Goal: Task Accomplishment & Management: Use online tool/utility

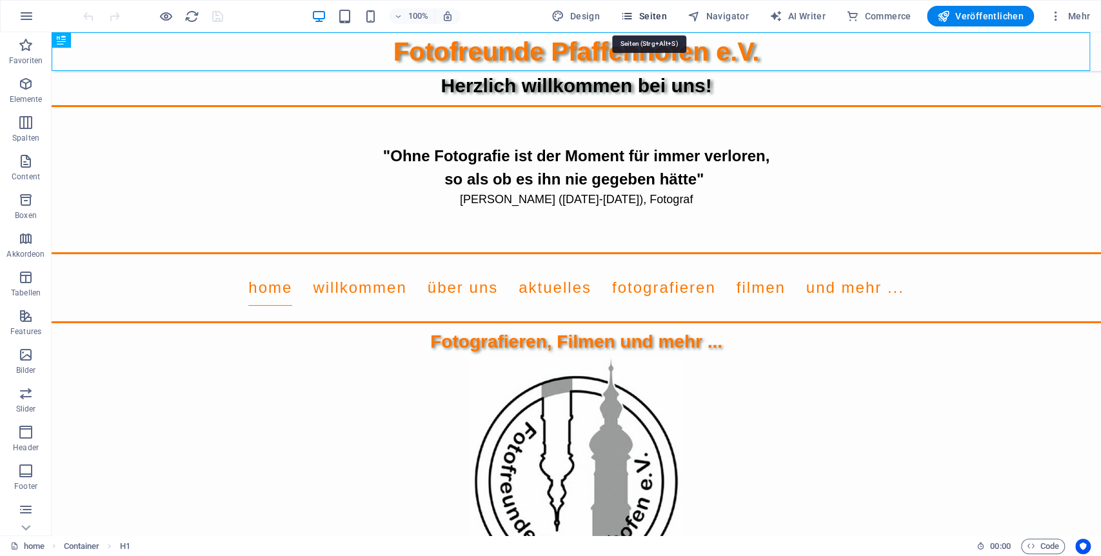
click at [660, 19] on span "Seiten" at bounding box center [643, 16] width 46 height 13
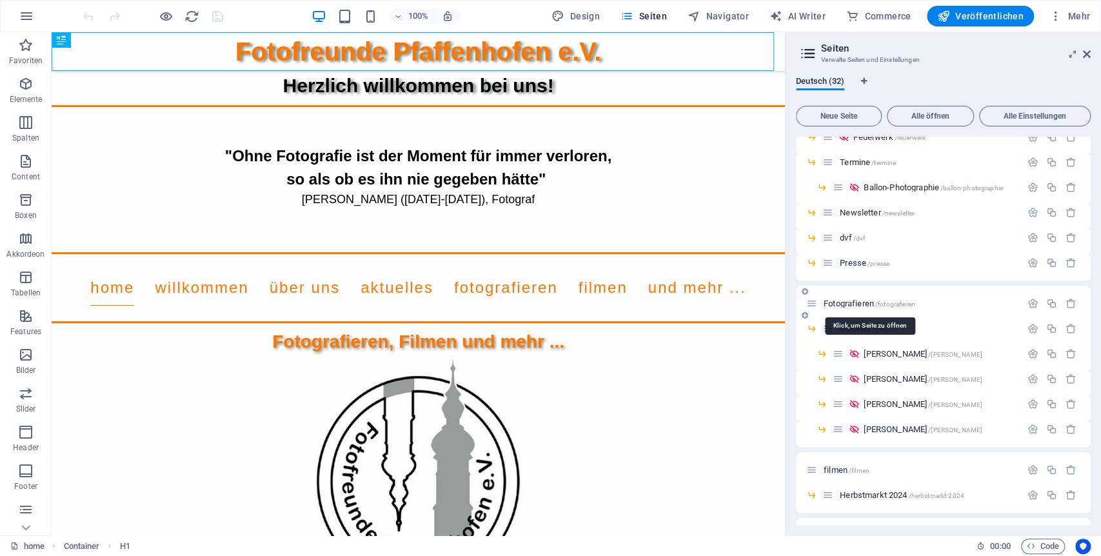
scroll to position [286, 0]
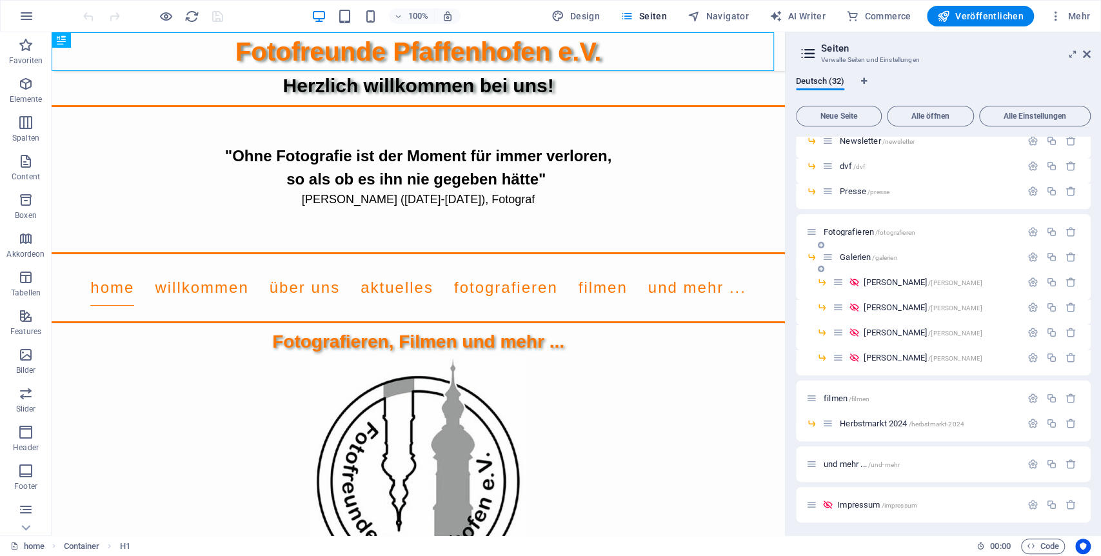
click at [864, 255] on span "Galerien /galerien" at bounding box center [868, 257] width 57 height 10
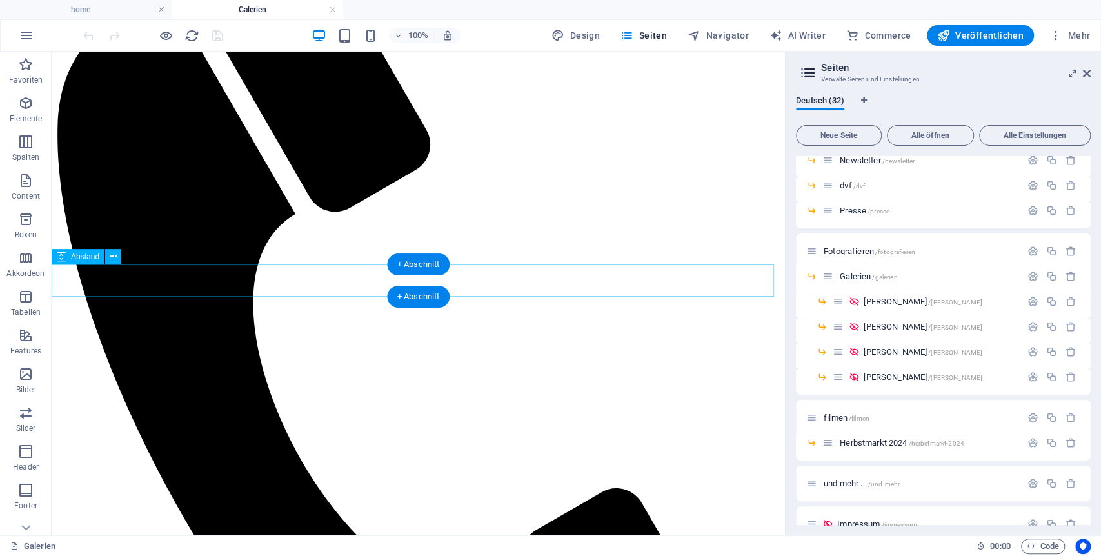
scroll to position [390, 0]
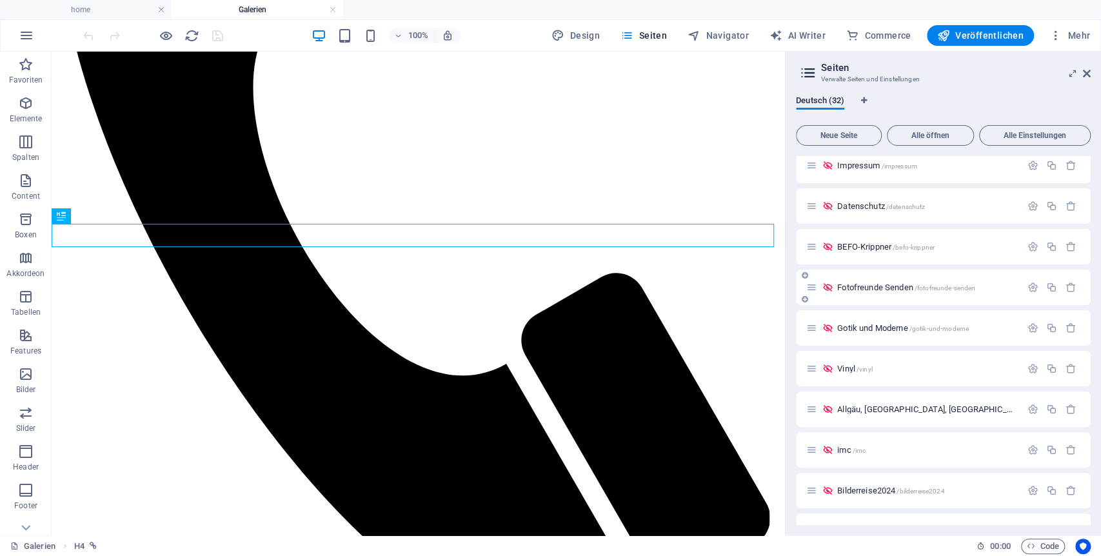
scroll to position [714, 0]
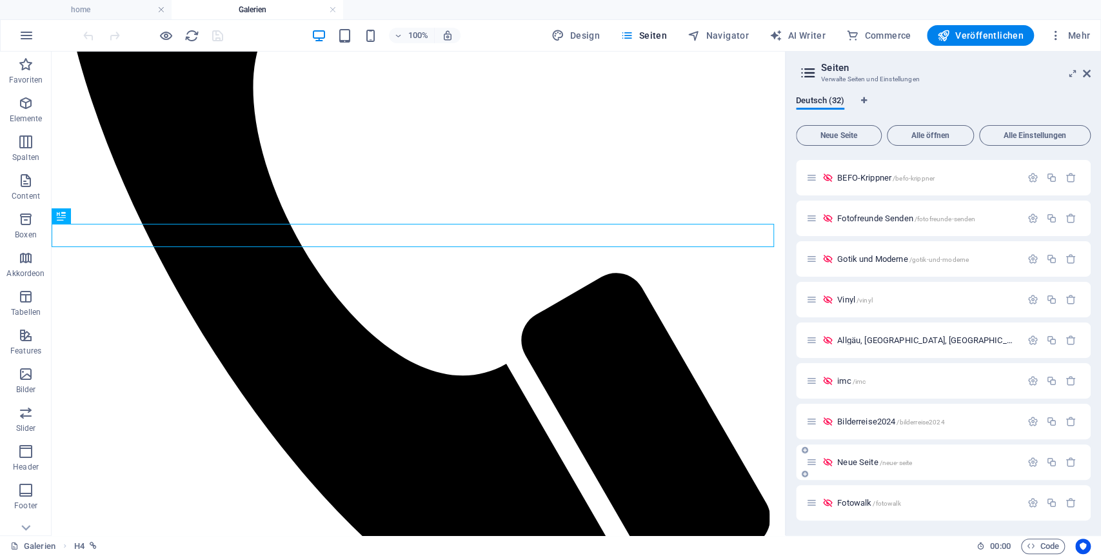
click at [865, 463] on span "Neue Seite /neue-seite" at bounding box center [874, 462] width 75 height 10
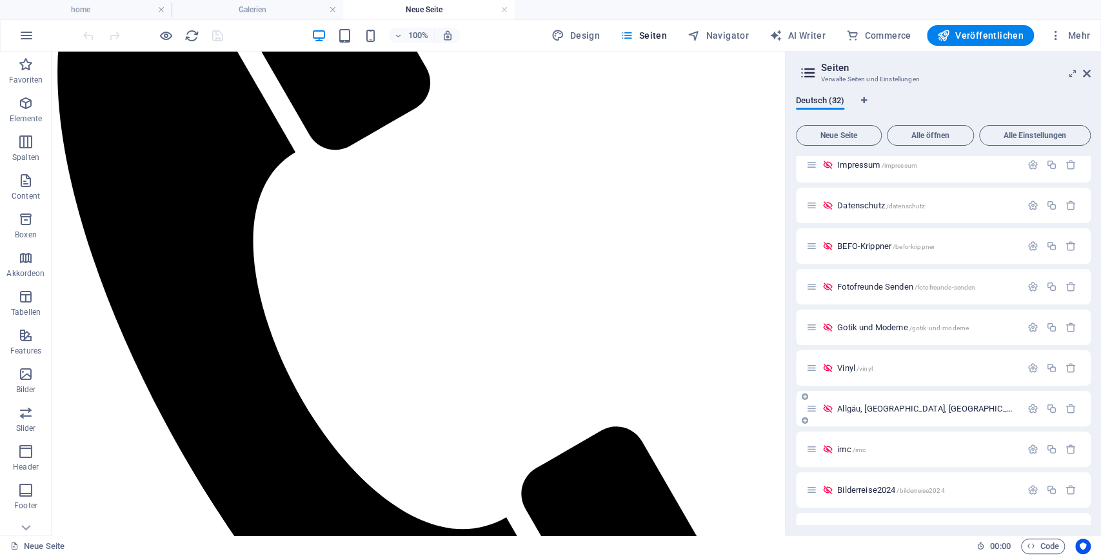
scroll to position [642, 0]
click at [881, 328] on span "Gotik und Moderne /gotik-und-moderne" at bounding box center [903, 331] width 132 height 10
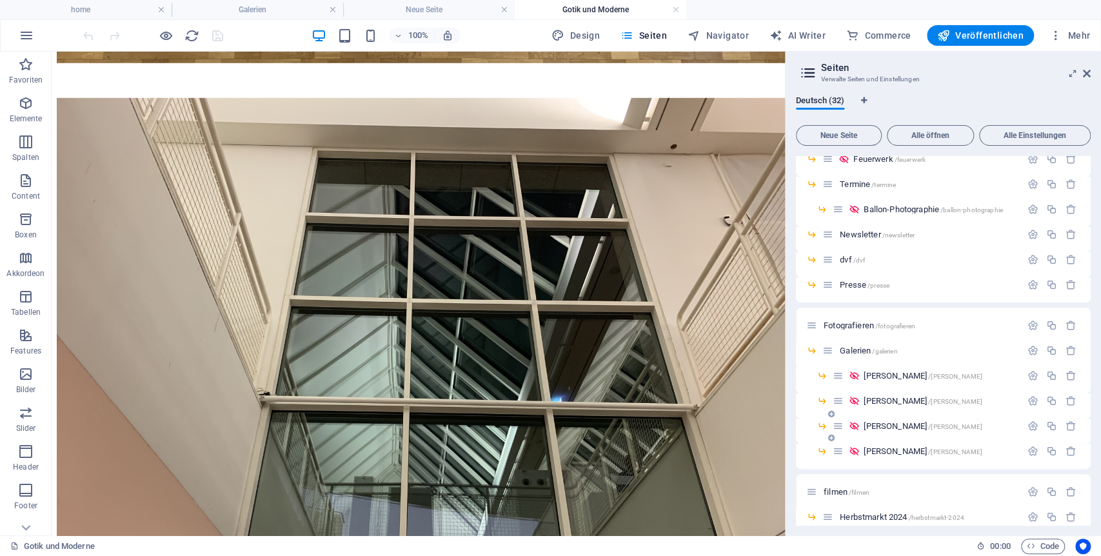
scroll to position [356, 0]
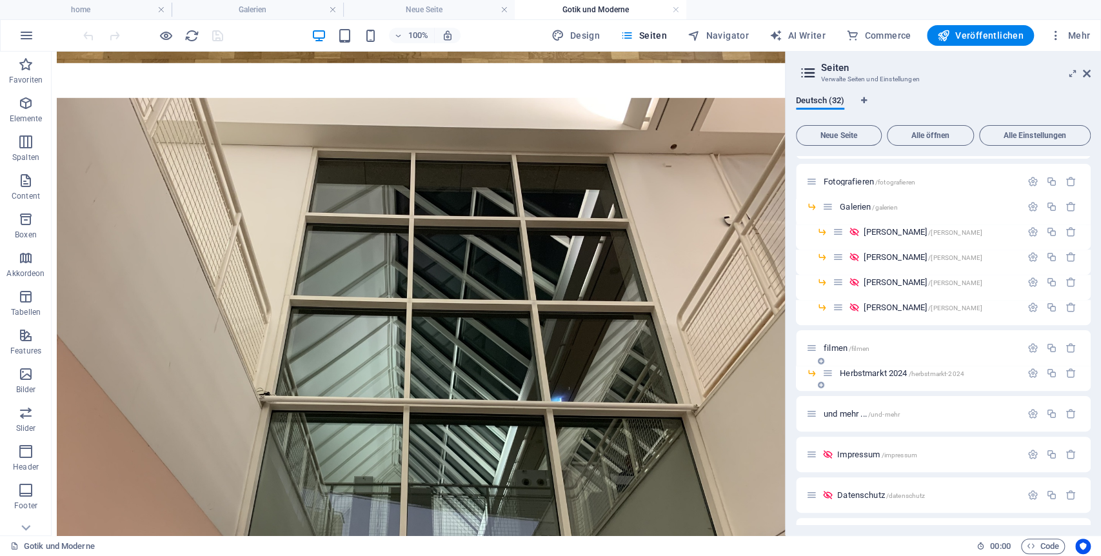
click at [876, 375] on span "Herbstmarkt 2024 /herbstmarkt-2024" at bounding box center [902, 373] width 124 height 10
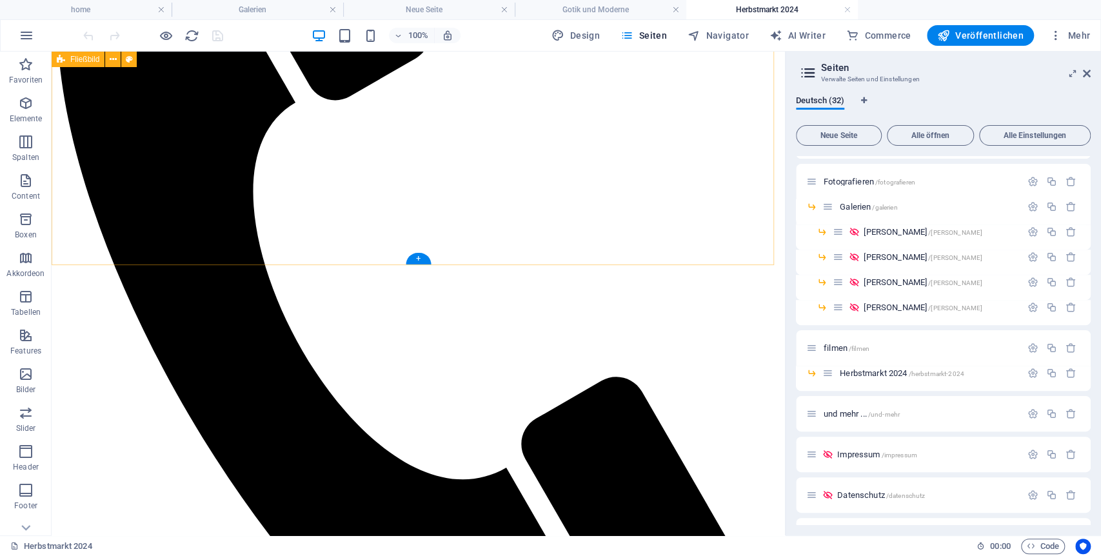
scroll to position [716, 0]
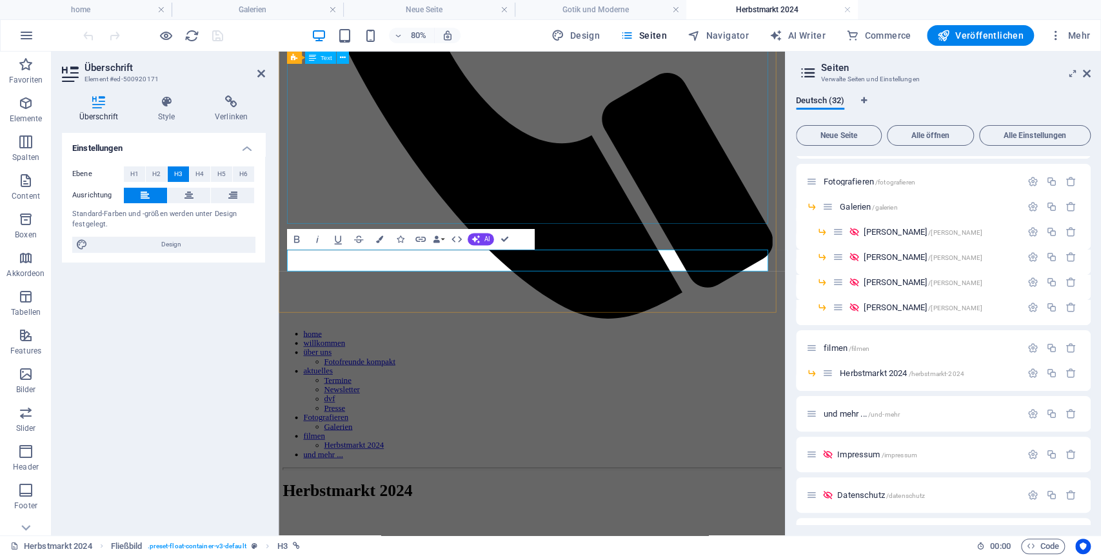
scroll to position [650, 0]
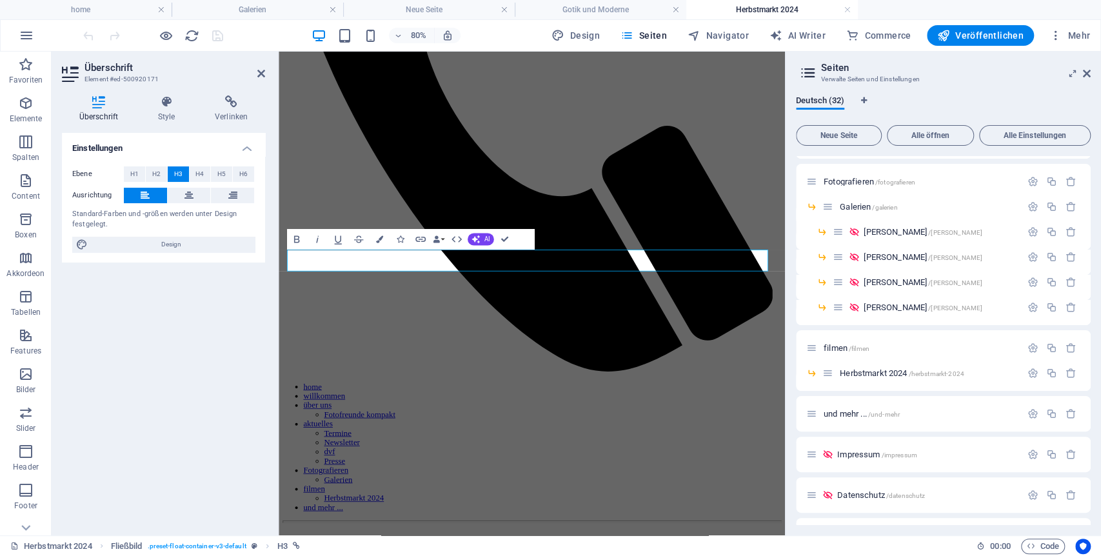
click at [172, 308] on div "Einstellungen Ebene H1 H2 H3 H4 H5 H6 Ausrichtung Standard-Farben und -größen w…" at bounding box center [163, 329] width 203 height 392
click at [263, 77] on icon at bounding box center [261, 73] width 8 height 10
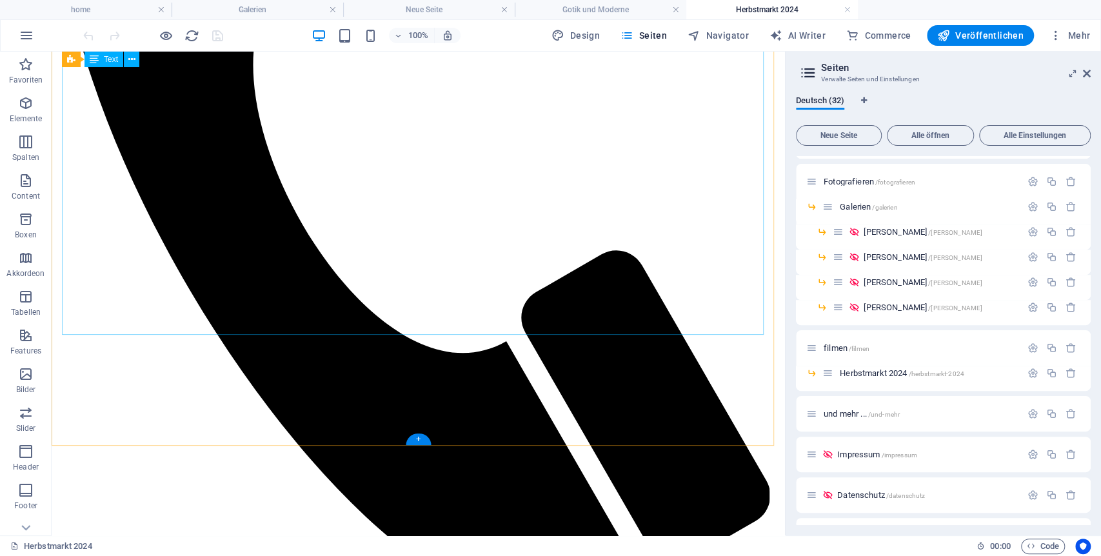
scroll to position [653, 0]
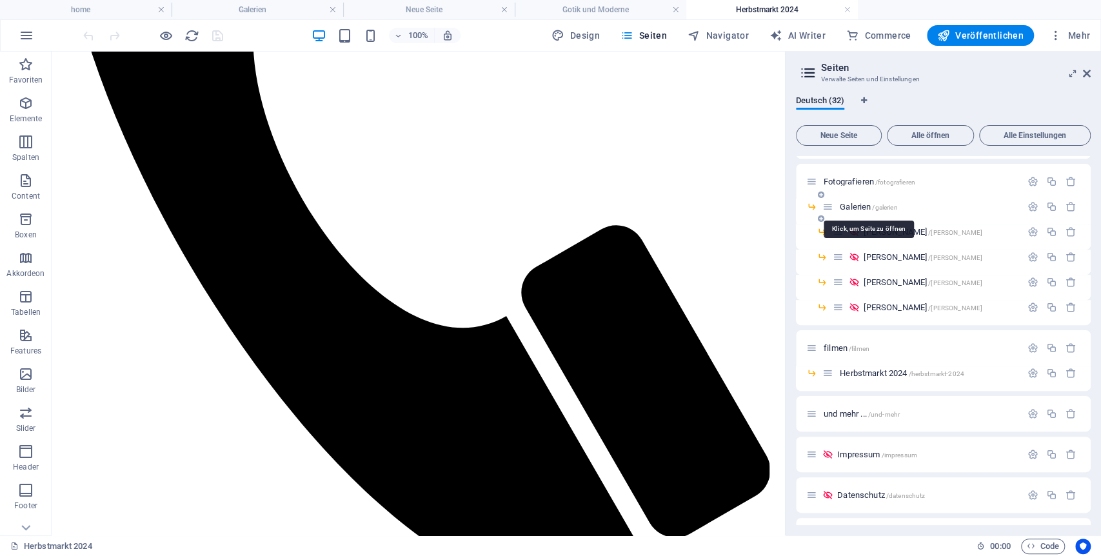
click at [859, 204] on span "Galerien /galerien" at bounding box center [868, 207] width 57 height 10
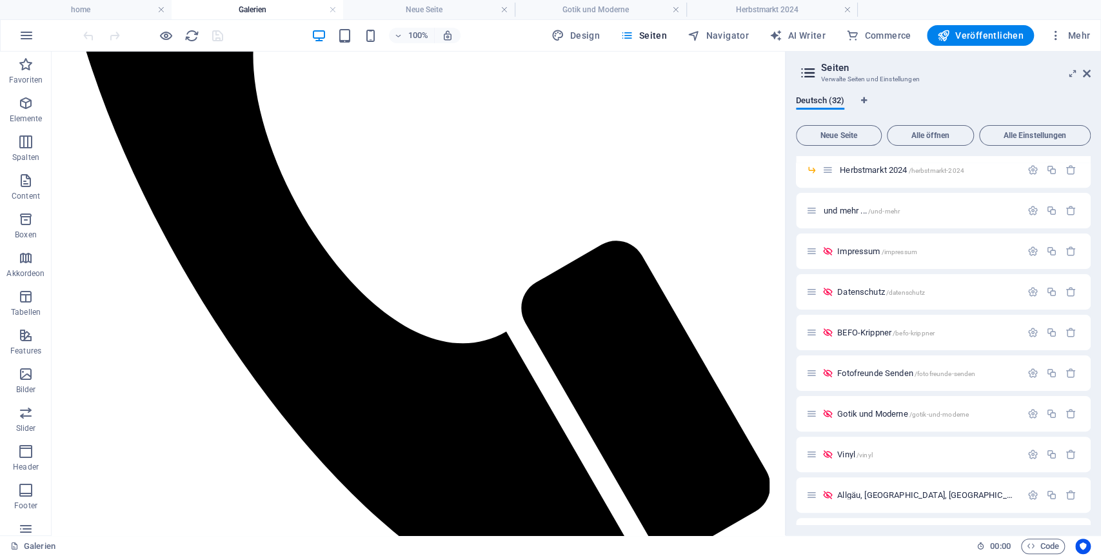
scroll to position [499, 0]
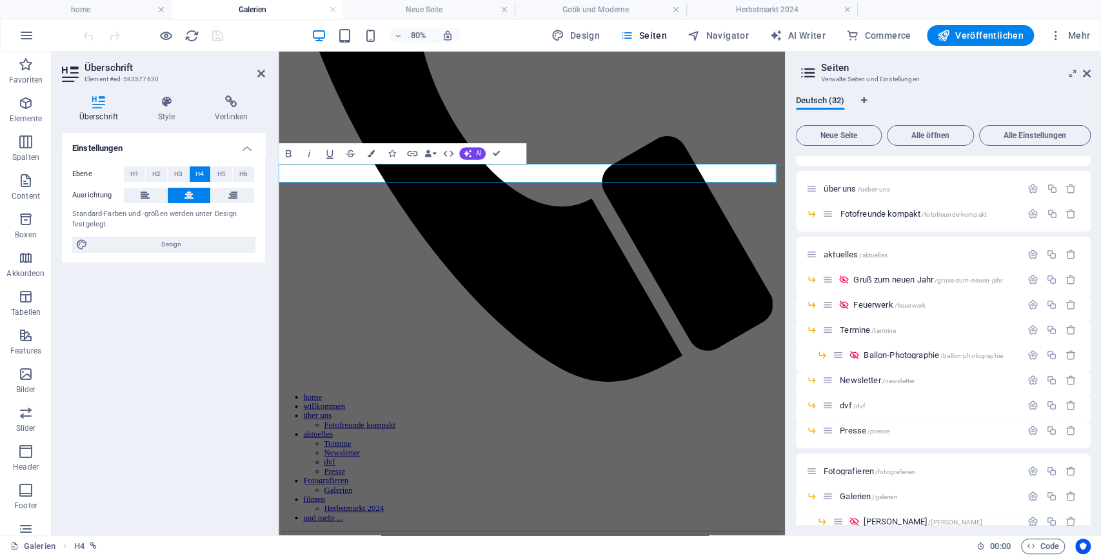
scroll to position [0, 0]
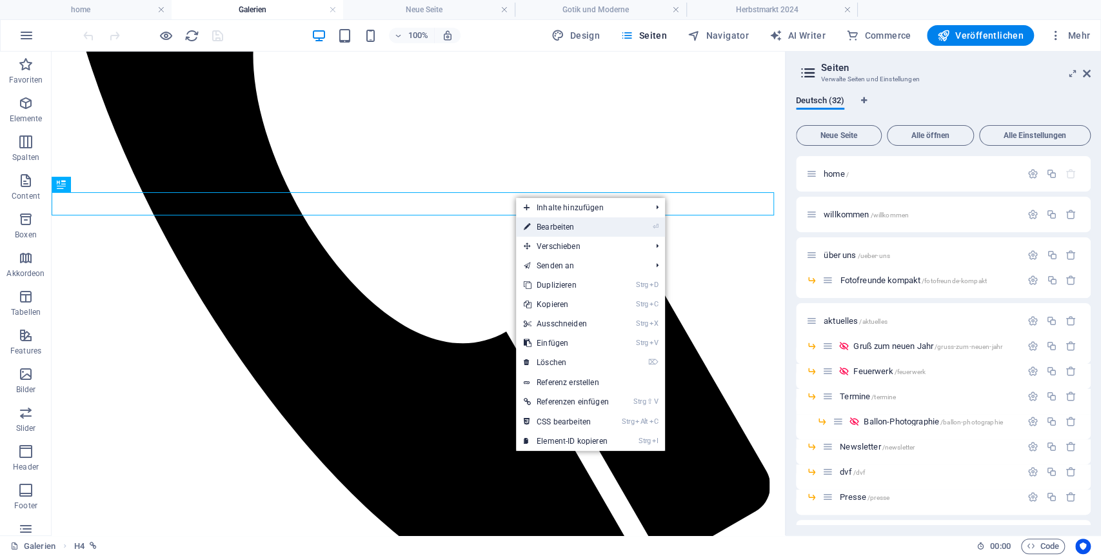
click at [564, 223] on link "⏎ Bearbeiten" at bounding box center [566, 226] width 101 height 19
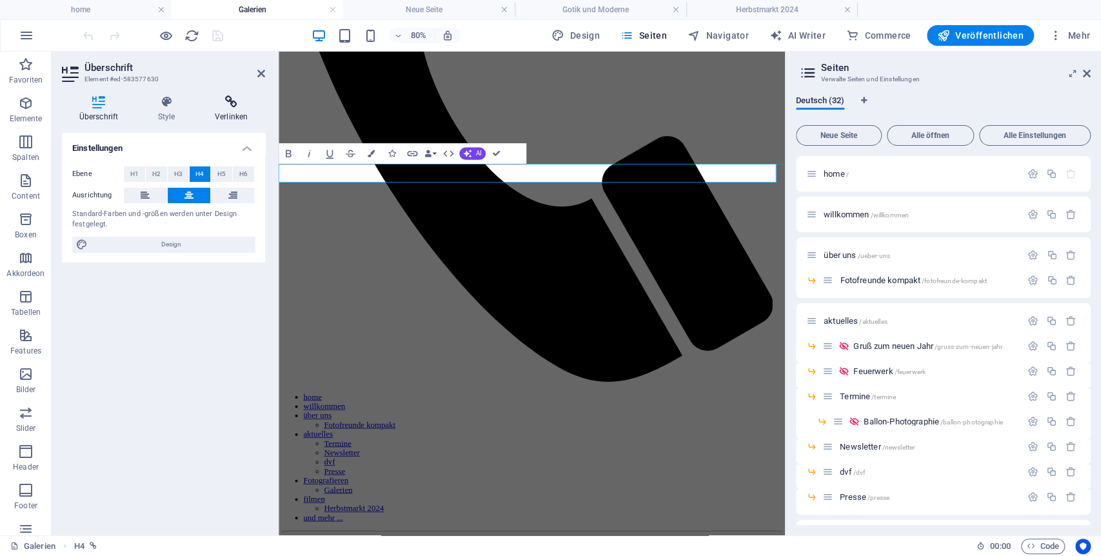
click at [234, 95] on icon at bounding box center [231, 101] width 68 height 13
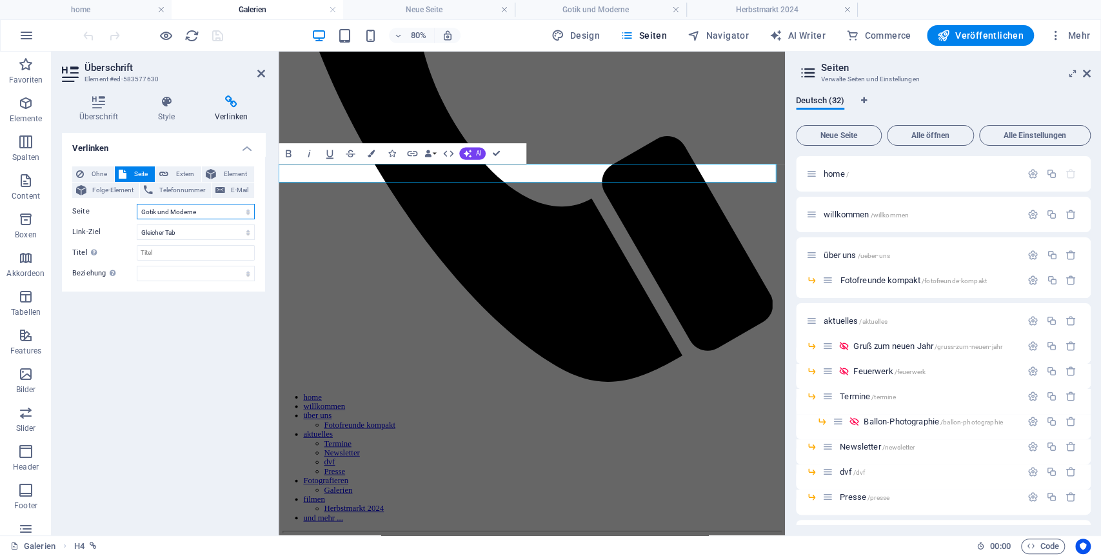
click at [204, 213] on select "home willkommen über uns -- Fotofreunde kompakt aktuelles -- Gruß zum neuen Jah…" at bounding box center [196, 211] width 118 height 15
select select "30"
click at [137, 204] on select "home willkommen über uns -- Fotofreunde kompakt aktuelles -- Gruß zum neuen Jah…" at bounding box center [196, 211] width 118 height 15
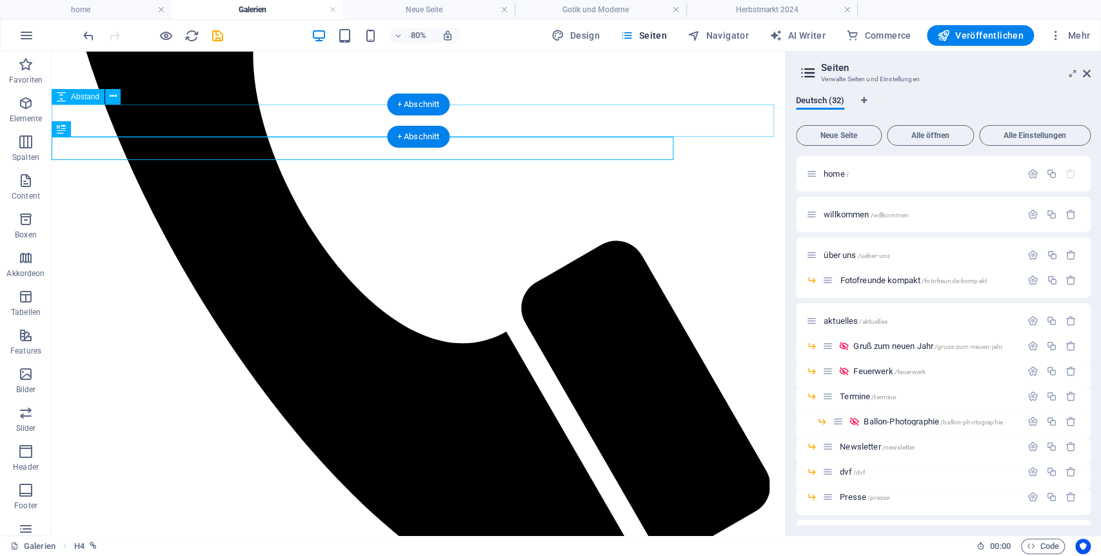
select select "px"
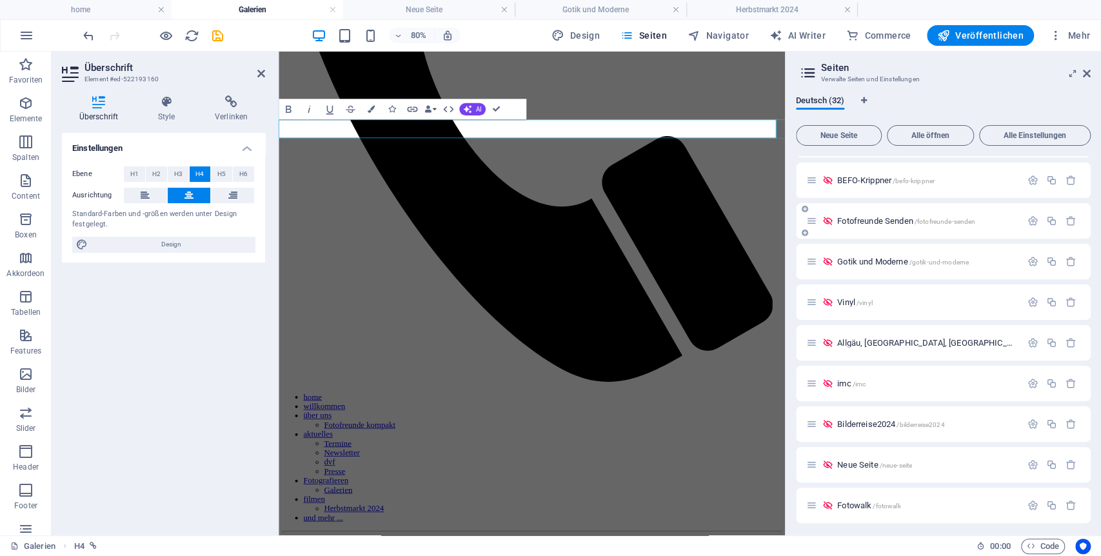
scroll to position [714, 0]
click at [885, 422] on span "Bilderreise2024 /bilderreise2024" at bounding box center [890, 422] width 107 height 10
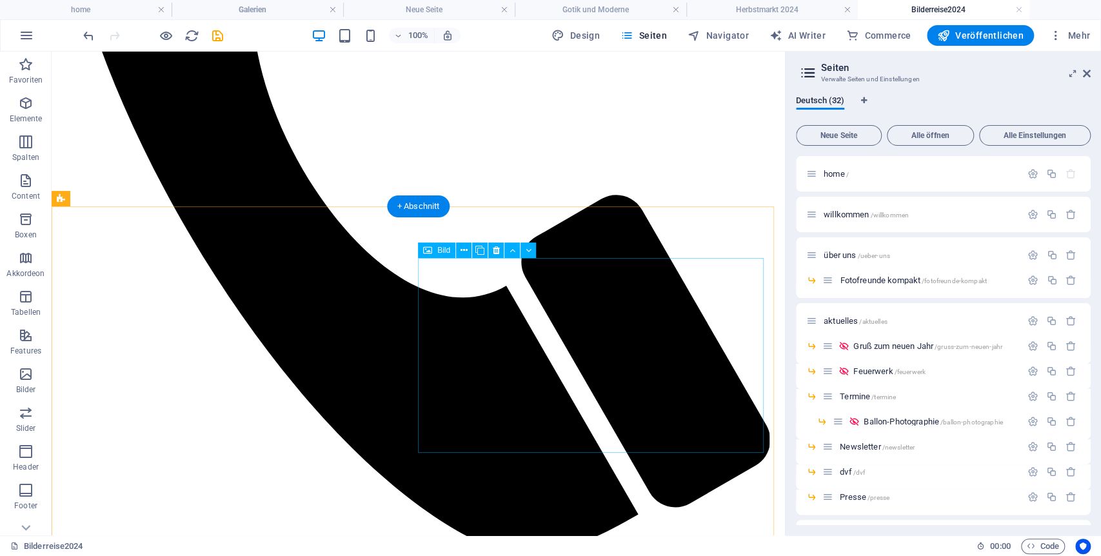
scroll to position [676, 0]
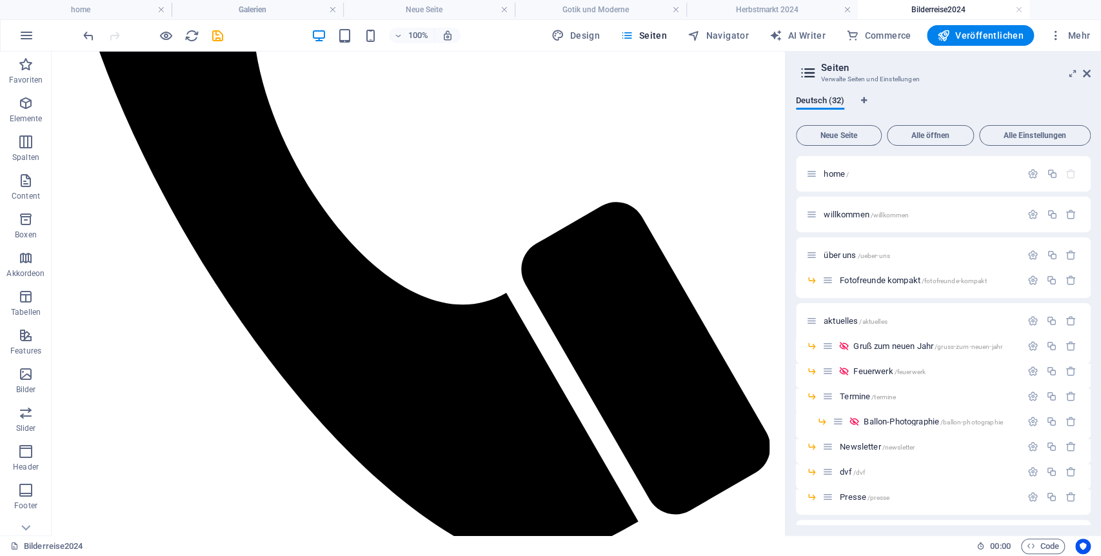
click at [1023, 6] on h4 "Bilderreise2024" at bounding box center [944, 10] width 172 height 14
